Goal: Go to known website: Go to known website

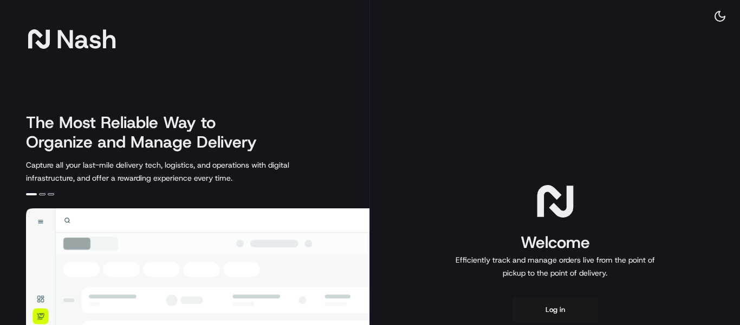
click at [555, 311] on button "Log in" at bounding box center [555, 309] width 87 height 26
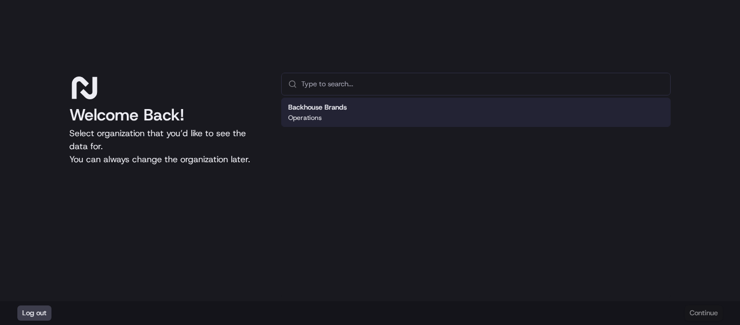
click at [389, 115] on div "Backhouse Brands Operations" at bounding box center [476, 112] width 390 height 29
click at [701, 314] on button "Continue" at bounding box center [704, 312] width 38 height 15
